Goal: Transaction & Acquisition: Purchase product/service

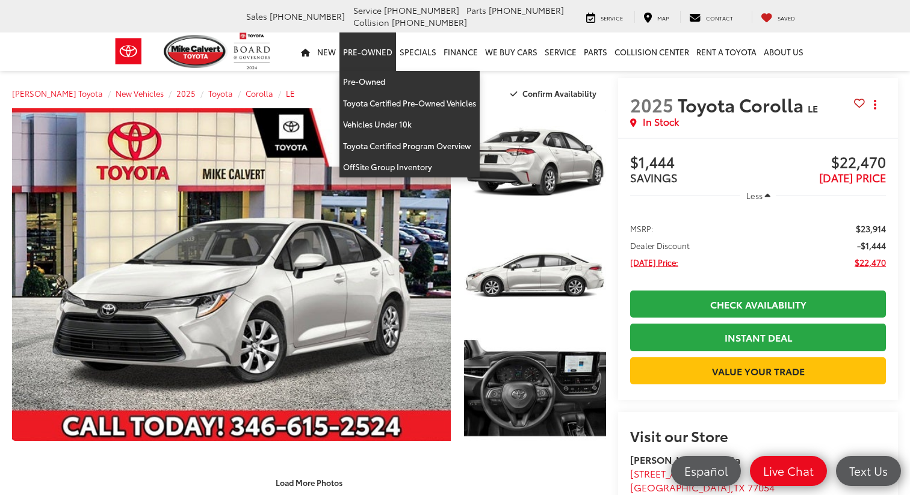
click at [358, 48] on link "Pre-Owned" at bounding box center [367, 51] width 57 height 39
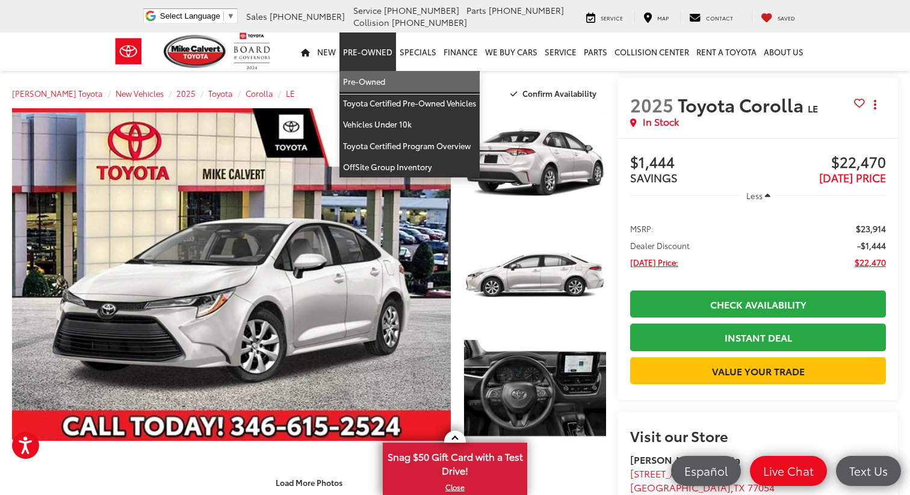
click at [373, 85] on link "Pre-Owned" at bounding box center [409, 82] width 140 height 22
drag, startPoint x: 373, startPoint y: 85, endPoint x: 286, endPoint y: 19, distance: 108.7
click at [371, 84] on div "Mike Calvert Toyota New Vehicles 2025 Toyota Corolla LE Confirm Availability" at bounding box center [309, 93] width 594 height 30
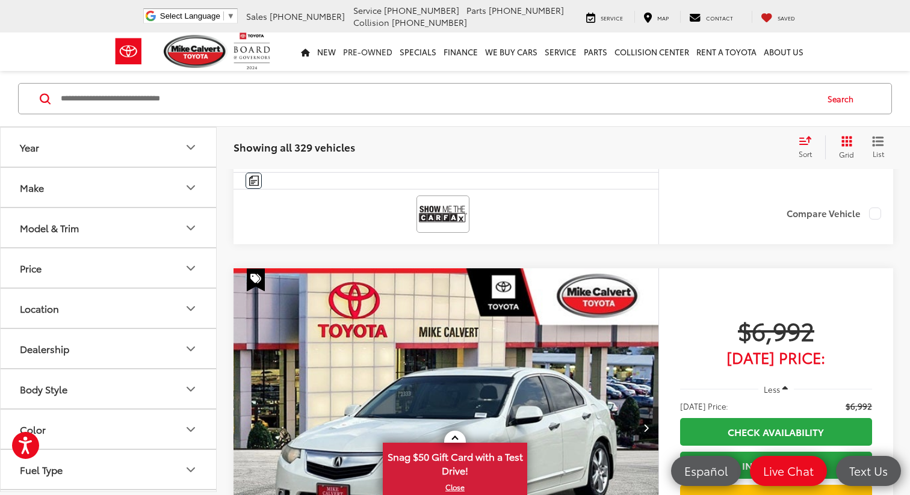
scroll to position [1479, 0]
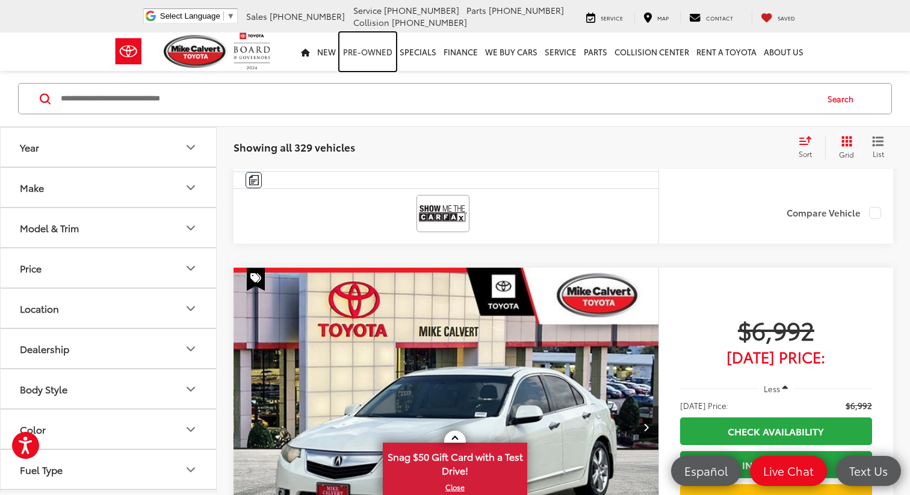
click at [381, 51] on link "Pre-Owned" at bounding box center [367, 51] width 57 height 39
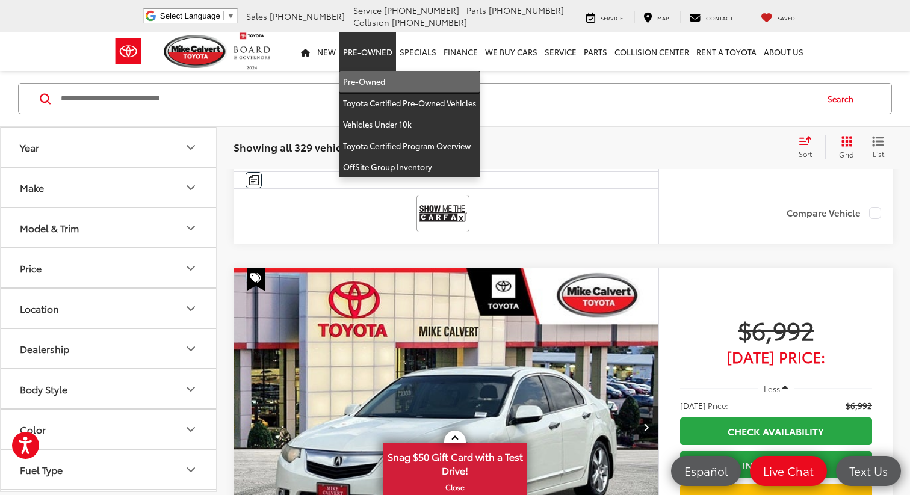
click at [386, 80] on link "Pre-Owned" at bounding box center [409, 82] width 140 height 22
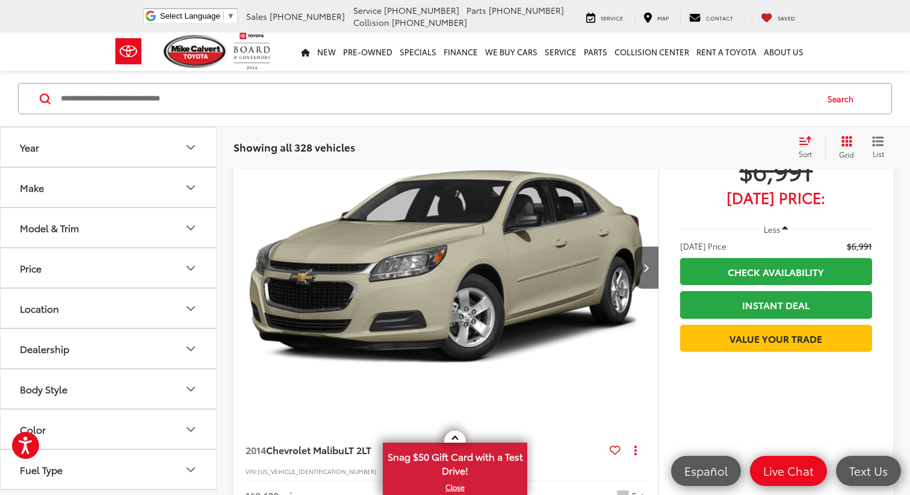
scroll to position [138, 0]
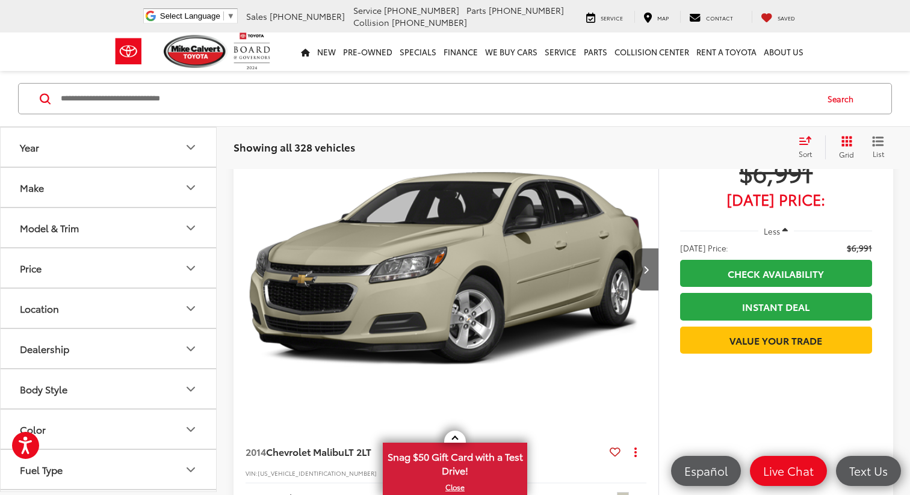
click at [513, 291] on img "2014 Chevrolet Malibu LT 2LT 0" at bounding box center [446, 270] width 427 height 320
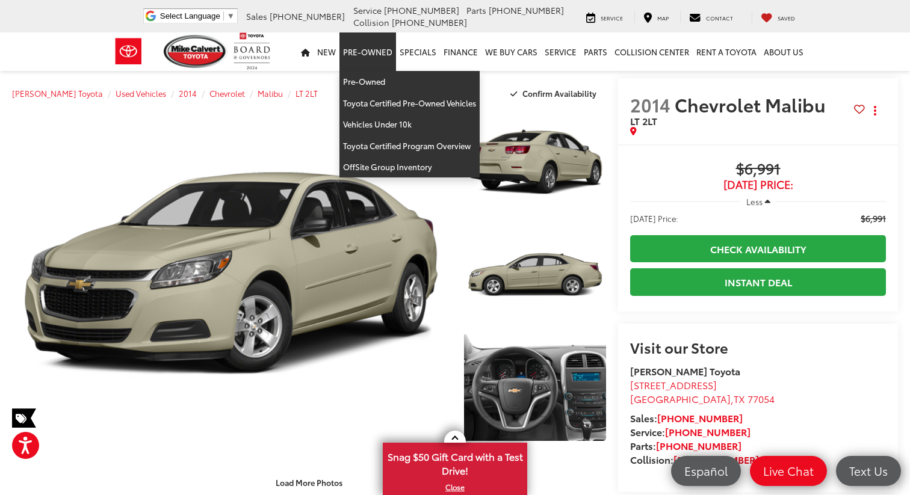
click at [378, 58] on link "Pre-Owned" at bounding box center [367, 51] width 57 height 39
click at [360, 48] on link "Pre-Owned" at bounding box center [367, 51] width 57 height 39
click at [365, 59] on link "Pre-Owned" at bounding box center [367, 51] width 57 height 39
click at [367, 52] on link "Pre-Owned" at bounding box center [367, 51] width 57 height 39
click at [384, 81] on link "Pre-Owned" at bounding box center [409, 82] width 140 height 22
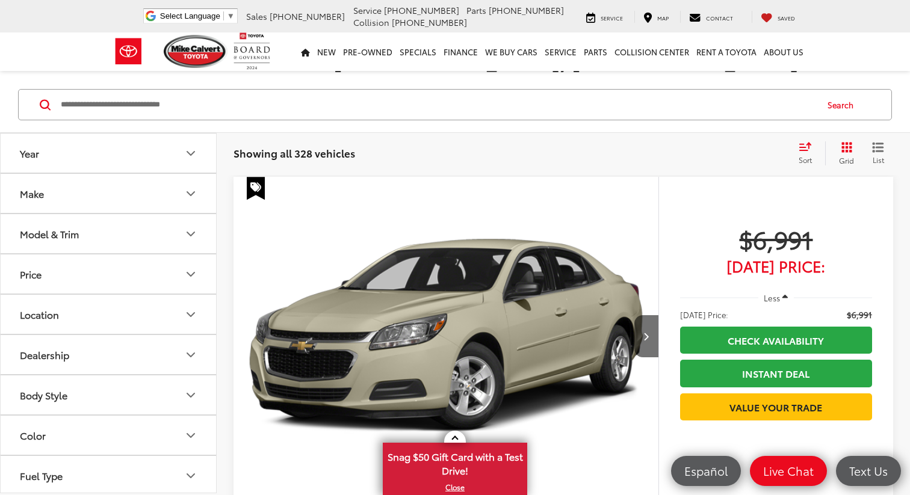
scroll to position [72, 0]
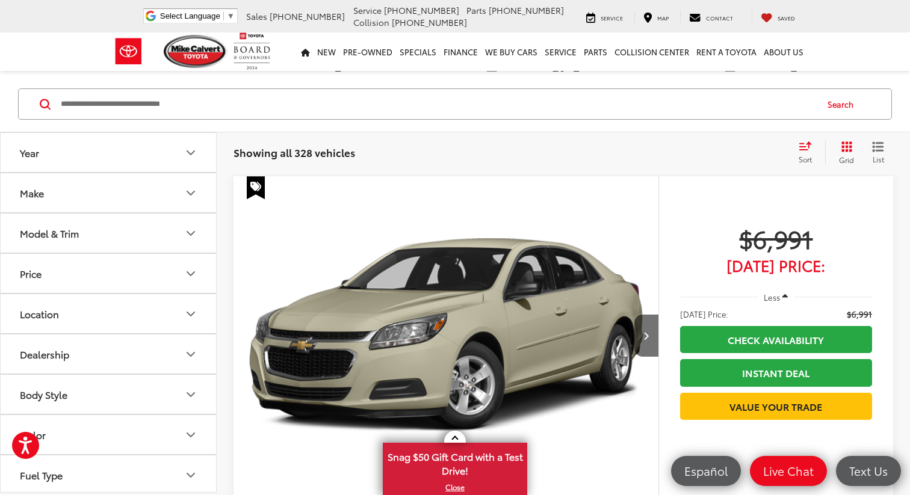
click at [566, 309] on img "2014 Chevrolet Malibu LT 2LT 0" at bounding box center [446, 336] width 427 height 320
